Goal: Obtain resource: Download file/media

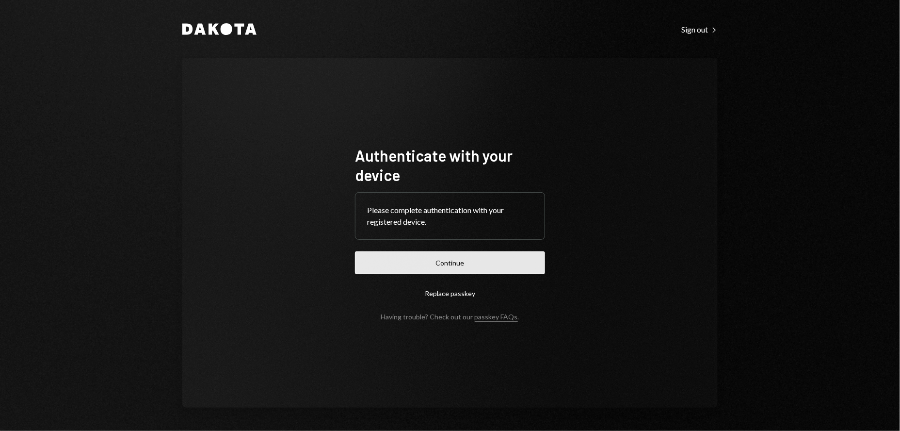
click at [449, 269] on button "Continue" at bounding box center [450, 262] width 190 height 23
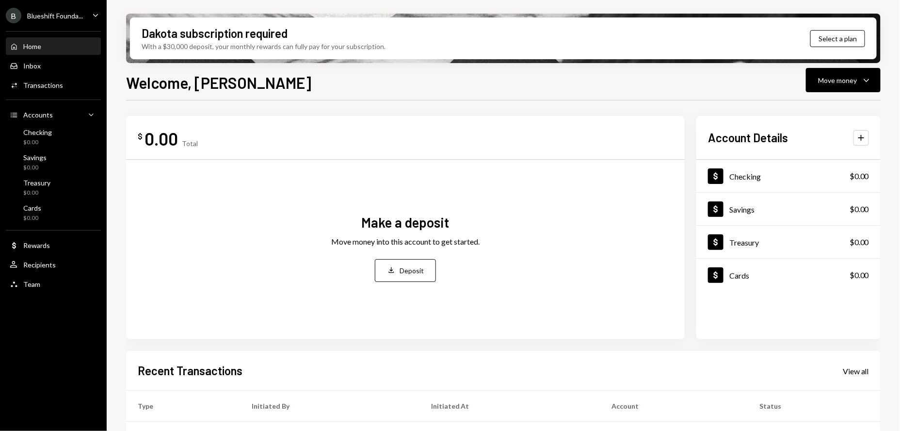
click at [88, 16] on div "B Blueshift Founda... Caret Down" at bounding box center [53, 16] width 107 height 16
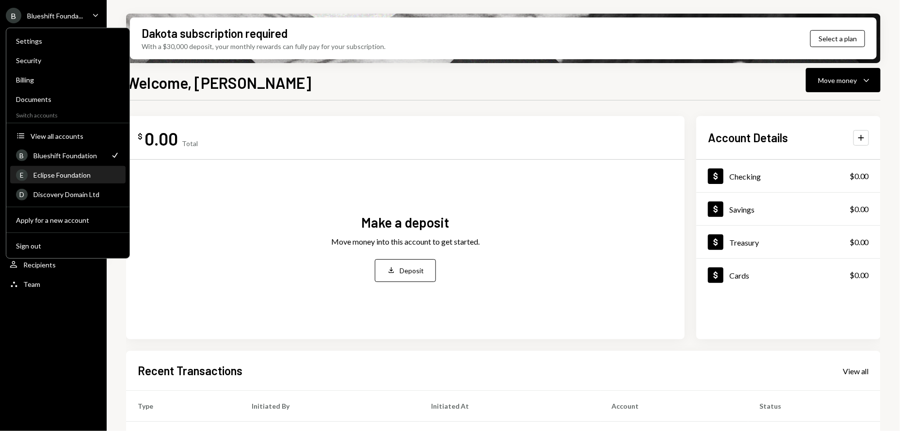
click at [65, 177] on div "Eclipse Foundation" at bounding box center [76, 175] width 86 height 8
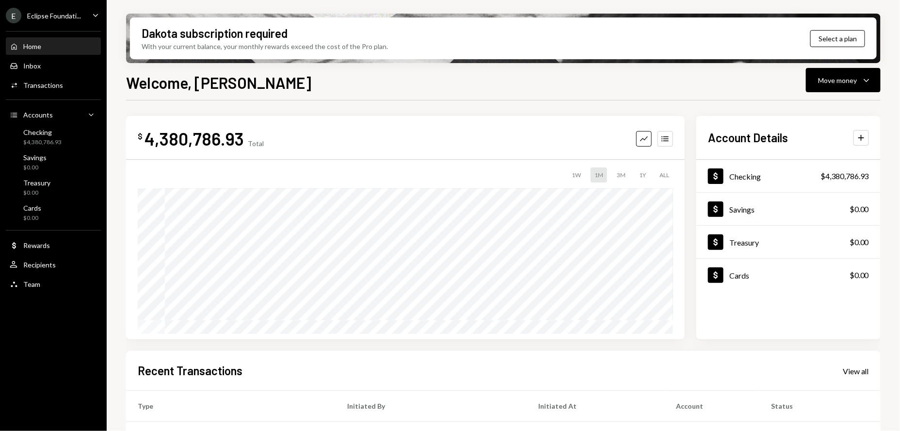
drag, startPoint x: 556, startPoint y: 91, endPoint x: 551, endPoint y: 91, distance: 5.3
click at [554, 91] on div "Welcome, [PERSON_NAME] Move money Caret Down" at bounding box center [503, 81] width 755 height 21
click at [94, 16] on icon "Caret Down" at bounding box center [95, 15] width 11 height 11
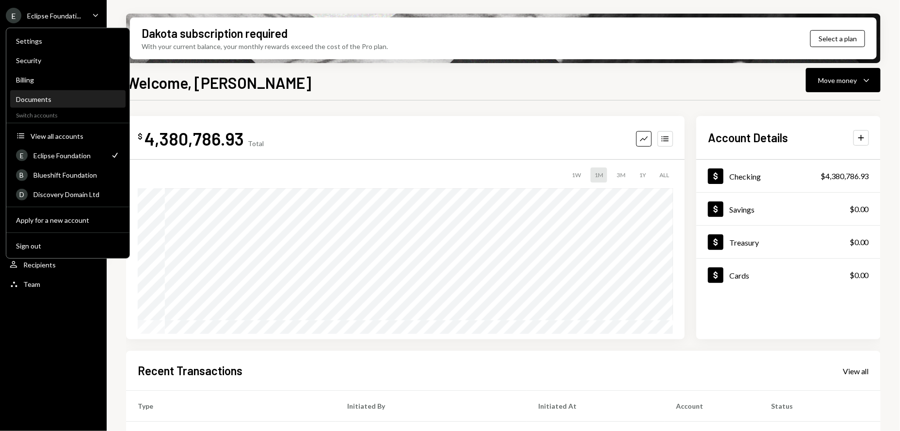
click at [29, 96] on div "Documents" at bounding box center [68, 99] width 104 height 8
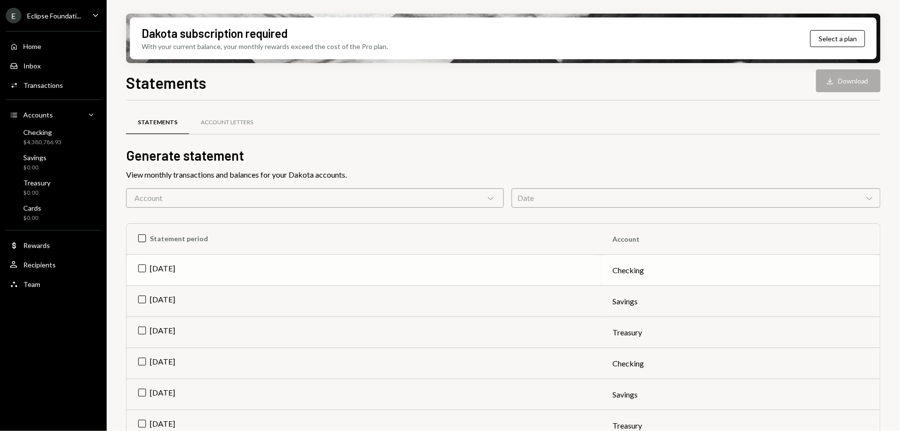
click at [210, 269] on td "[DATE]" at bounding box center [364, 270] width 474 height 31
click at [840, 85] on button "Download Download" at bounding box center [848, 80] width 65 height 23
drag, startPoint x: 268, startPoint y: 129, endPoint x: 239, endPoint y: 128, distance: 29.1
click at [268, 129] on div "Statements Account Letters" at bounding box center [503, 122] width 755 height 25
click at [239, 128] on div "Account Letters" at bounding box center [227, 122] width 76 height 23
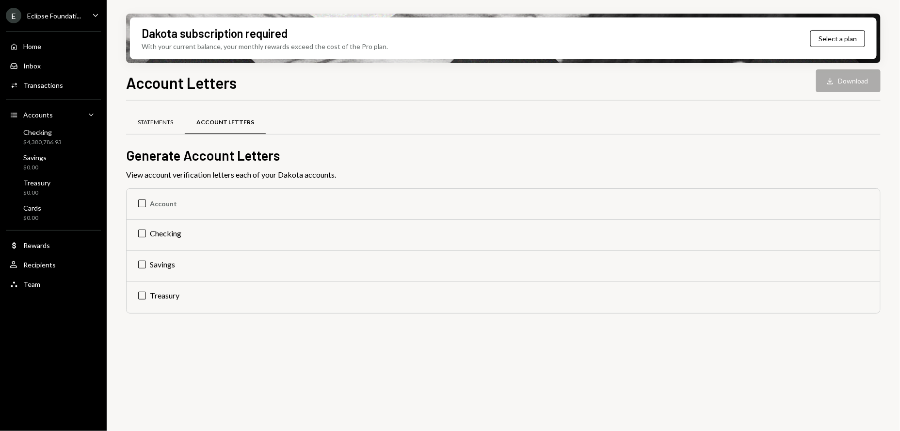
click at [150, 127] on div "Statements" at bounding box center [155, 122] width 59 height 23
